Goal: Check status: Check status

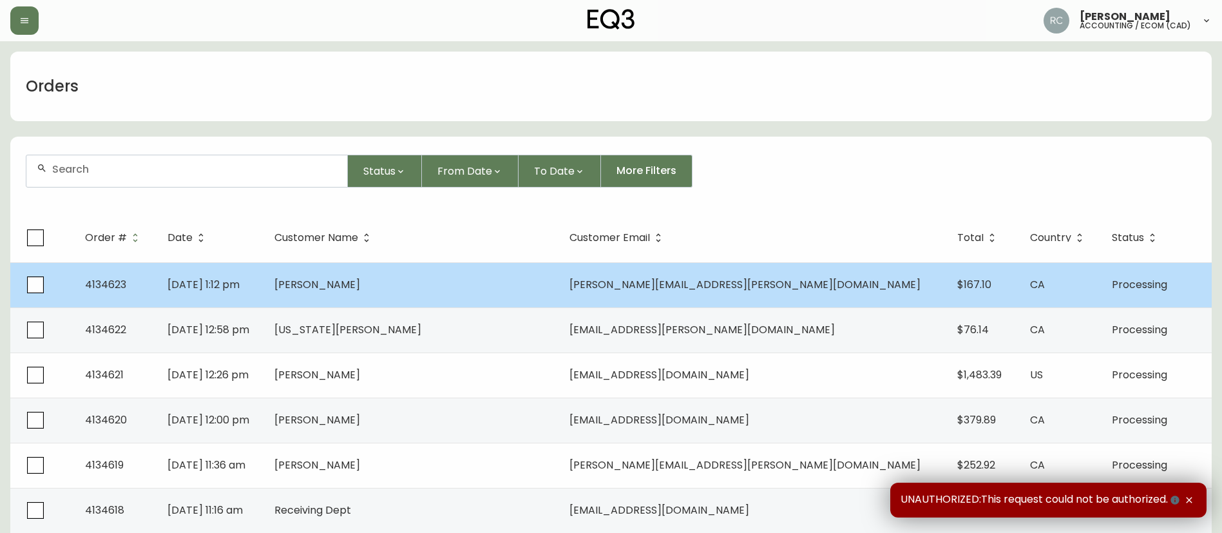
click at [360, 282] on span "[PERSON_NAME]" at bounding box center [317, 284] width 86 height 15
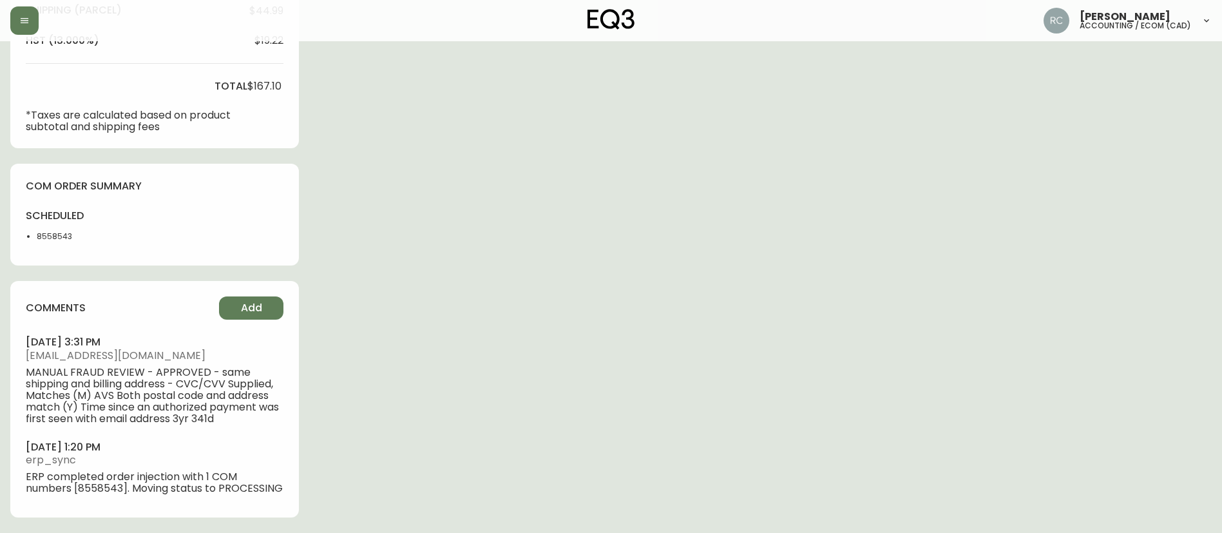
type input "Processing"
select select "PROCESSING"
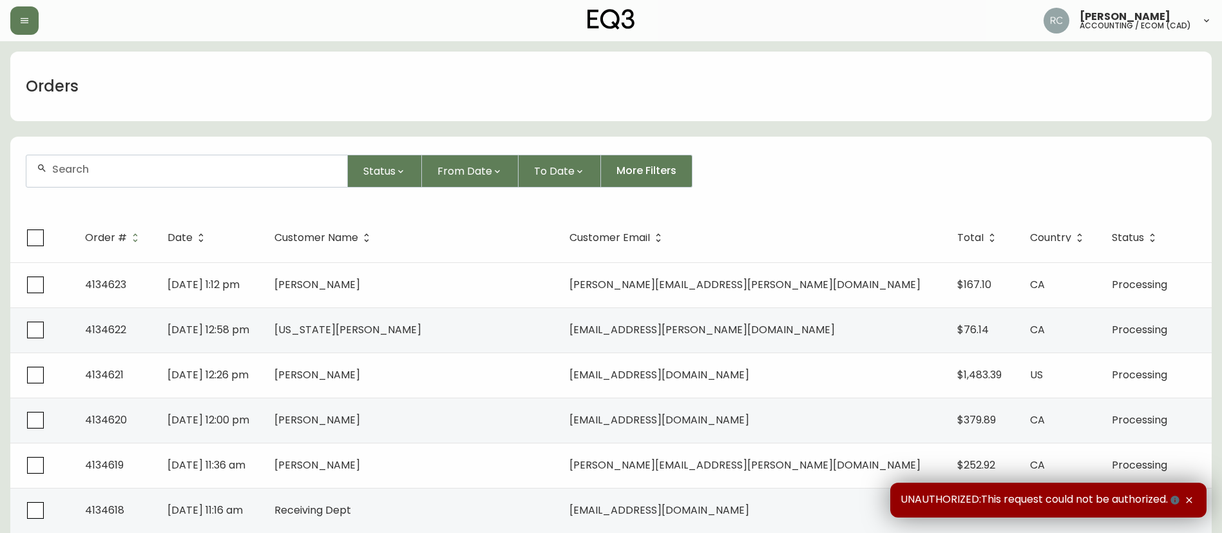
click at [1108, 86] on div "Orders" at bounding box center [611, 87] width 1202 height 70
